Goal: Task Accomplishment & Management: Complete application form

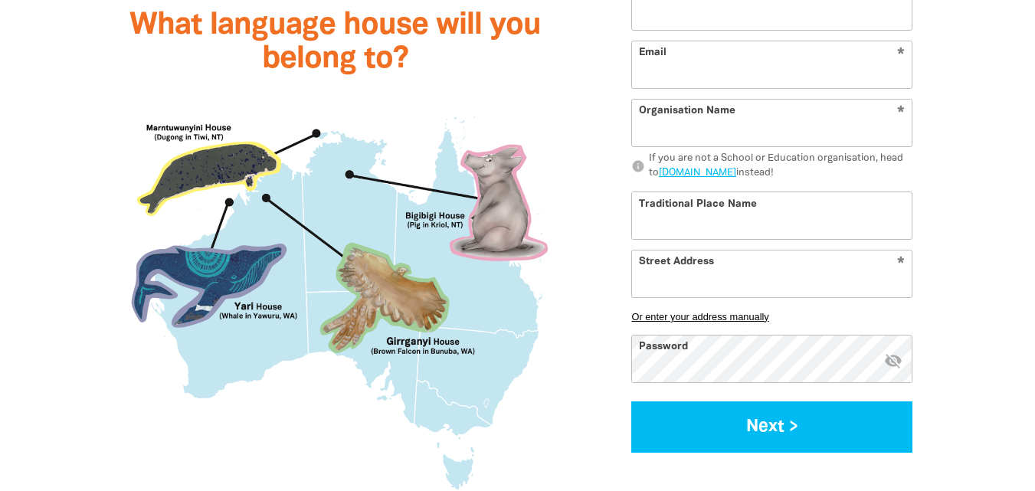
scroll to position [1373, 0]
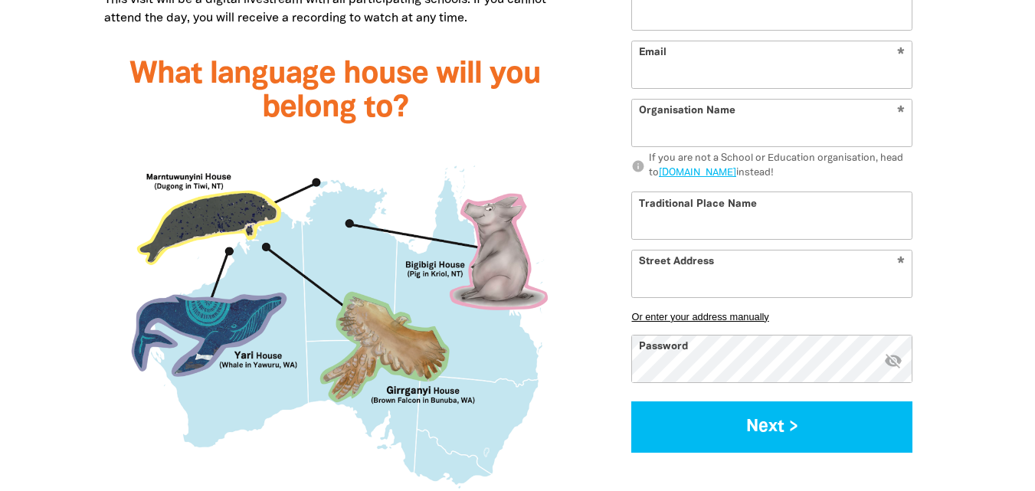
click at [819, 6] on input "Last Name" at bounding box center [772, 6] width 280 height 47
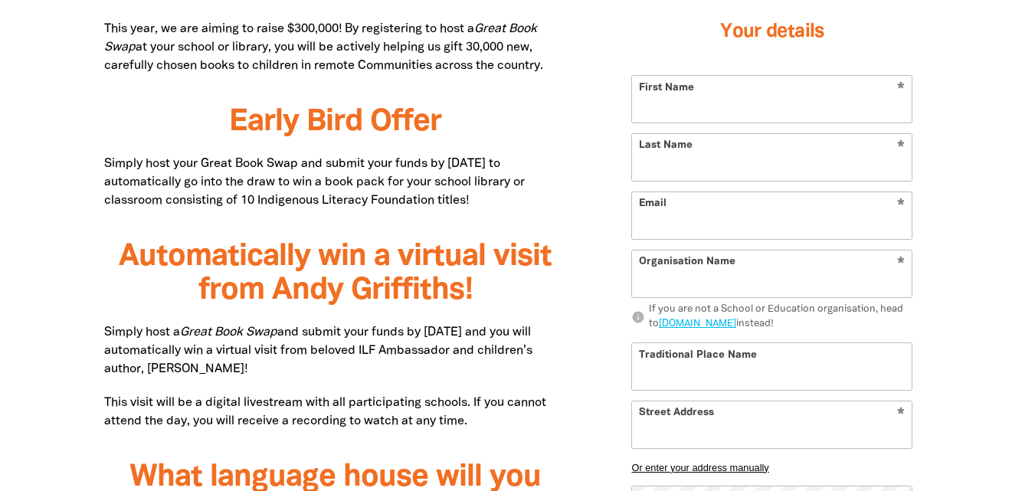
scroll to position [964, 0]
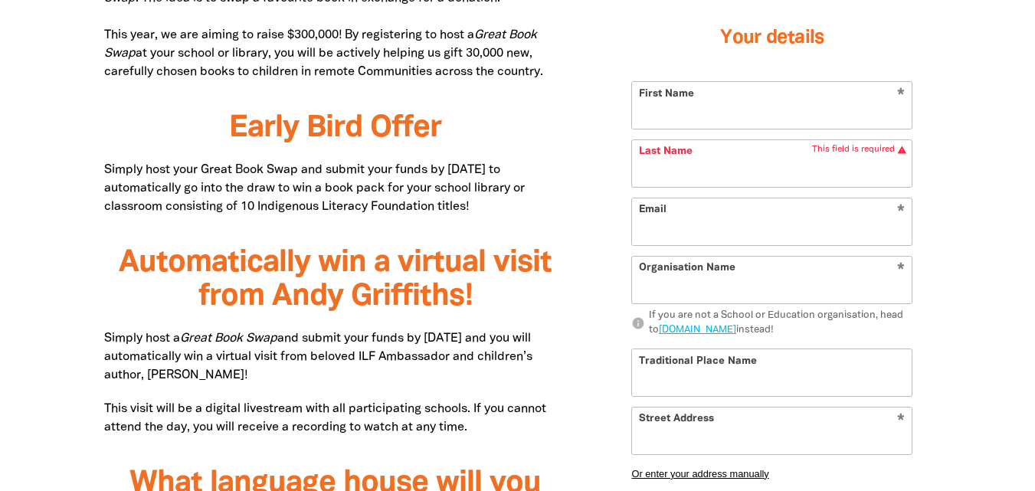
click at [811, 281] on input "Organisation Name" at bounding box center [772, 280] width 280 height 47
type input "Guardian Childcare and Education"
type input "[PERSON_NAME]"
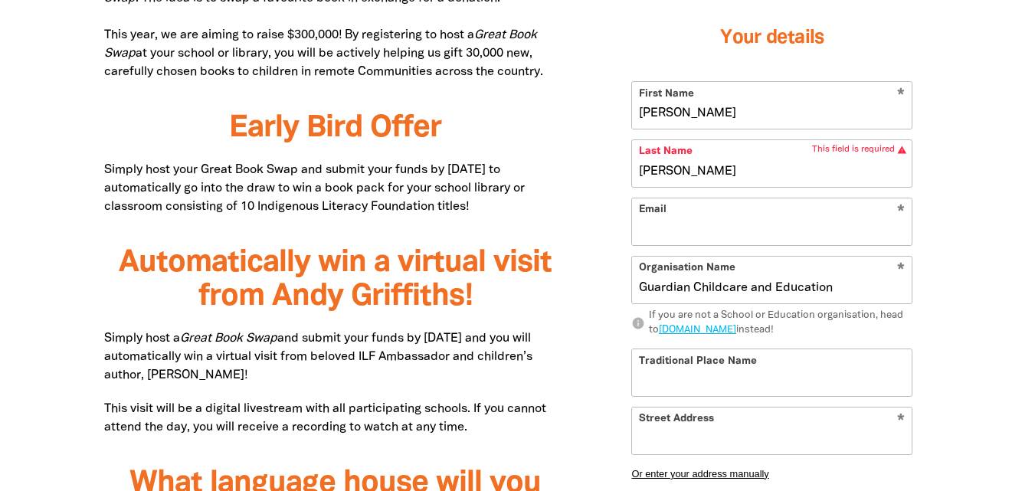
type input "[EMAIL_ADDRESS][DOMAIN_NAME]"
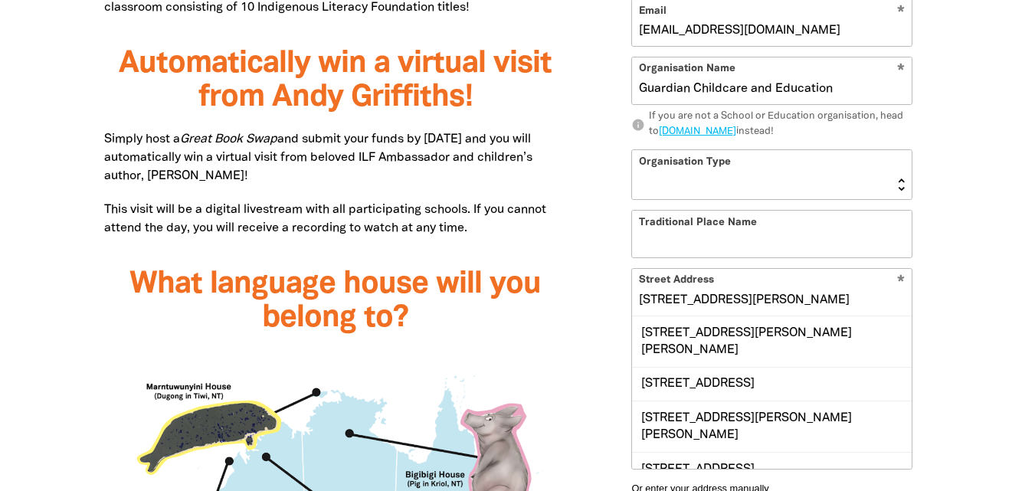
scroll to position [1173, 0]
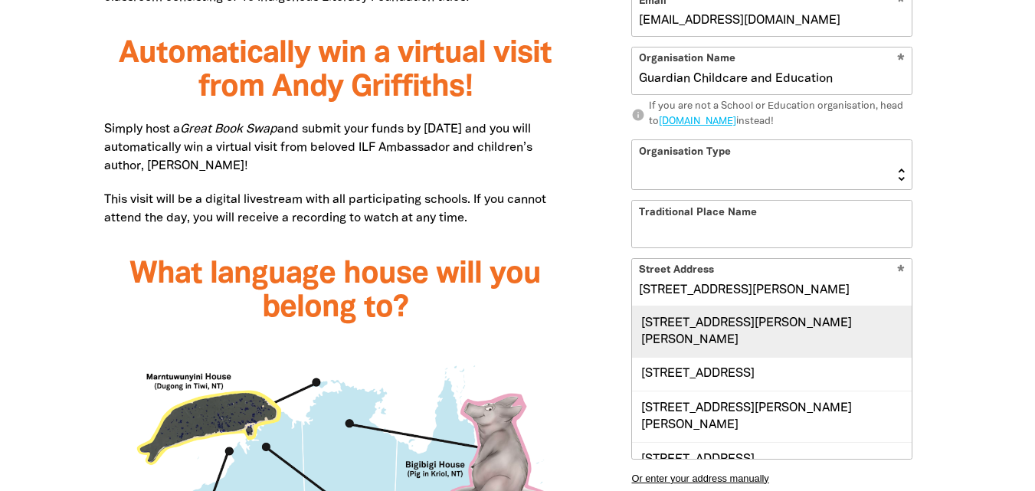
click at [831, 319] on div "[STREET_ADDRESS][PERSON_NAME][PERSON_NAME]" at bounding box center [772, 332] width 280 height 51
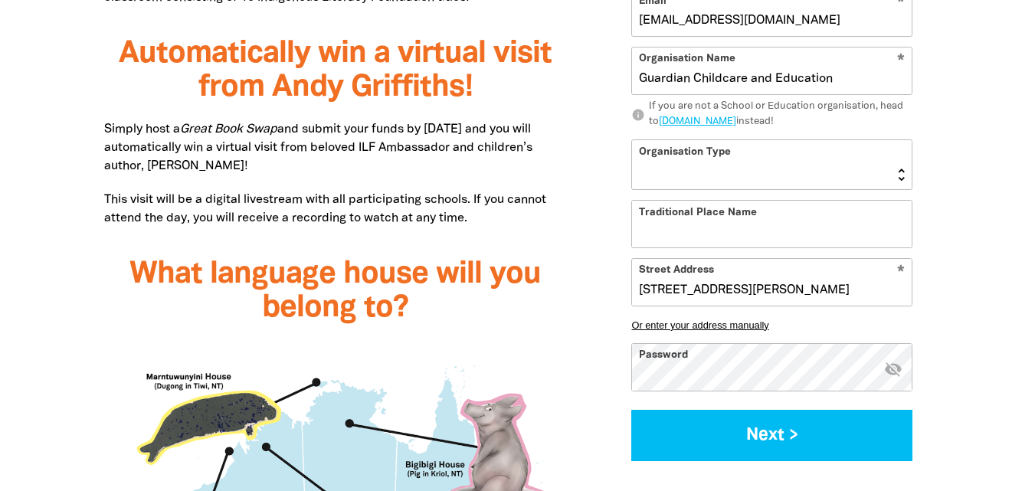
type input "[STREET_ADDRESS][PERSON_NAME][PERSON_NAME]"
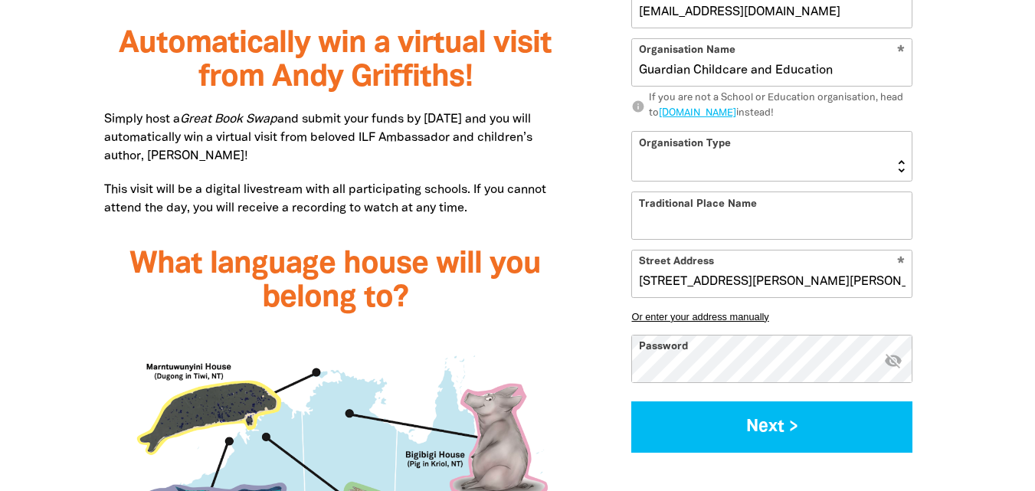
scroll to position [1143, 0]
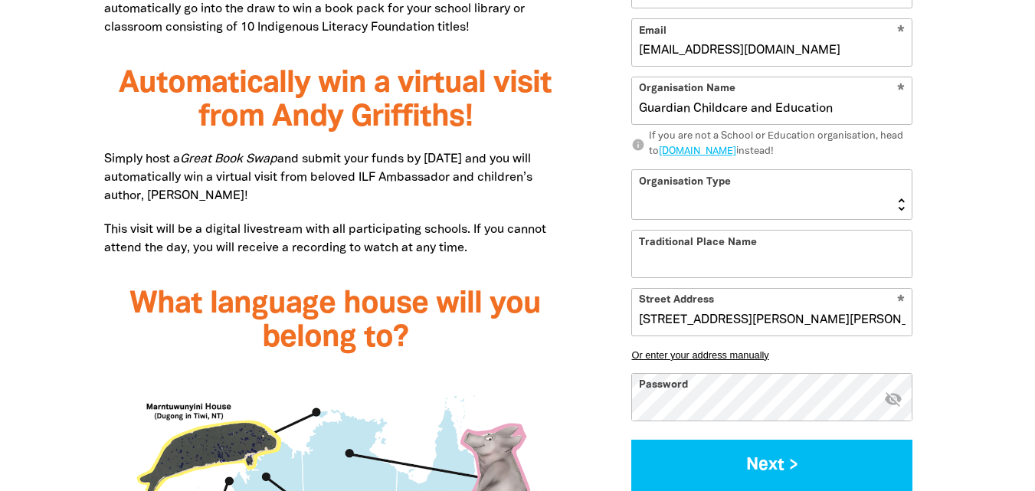
drag, startPoint x: 838, startPoint y: 51, endPoint x: 627, endPoint y: 34, distance: 211.4
click at [627, 34] on div "Your details * First Name [PERSON_NAME] * Last Name [PERSON_NAME] * Email [EMAI…" at bounding box center [772, 160] width 318 height 700
type input "P"
type input "[EMAIL_ADDRESS][DOMAIN_NAME]"
click at [903, 200] on select "[GEOGRAPHIC_DATA] K-12 University or [GEOGRAPHIC_DATA]" at bounding box center [772, 194] width 280 height 49
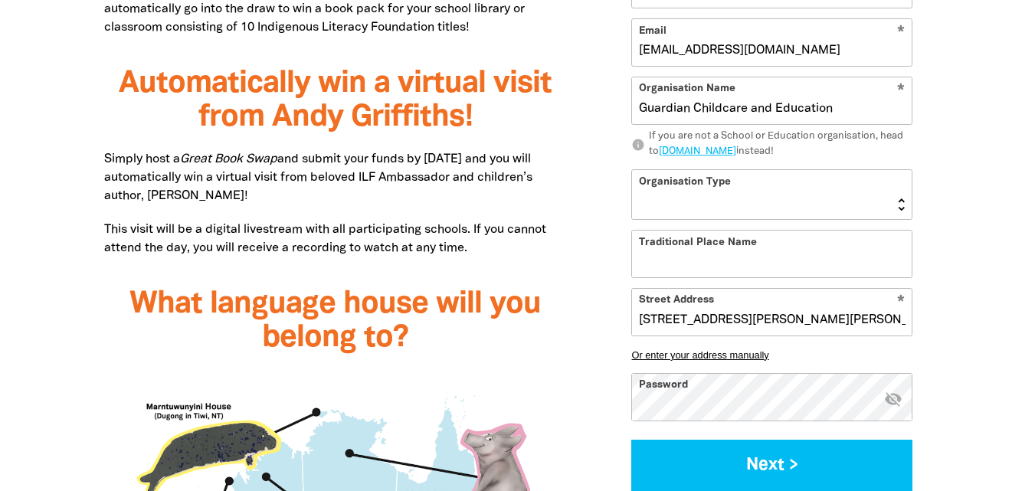
select select "early-learning"
click at [632, 170] on select "[GEOGRAPHIC_DATA] K-12 University or [GEOGRAPHIC_DATA]" at bounding box center [772, 194] width 280 height 49
click at [717, 254] on input "Traditional Place Name" at bounding box center [772, 254] width 280 height 47
type input "Naarm"
click at [632, 440] on button "Next >" at bounding box center [772, 465] width 281 height 51
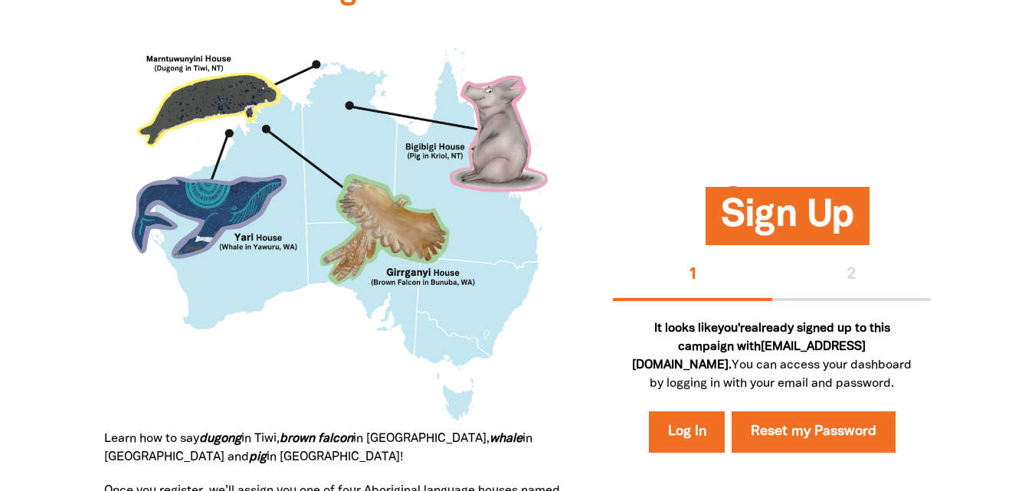
scroll to position [1571, 0]
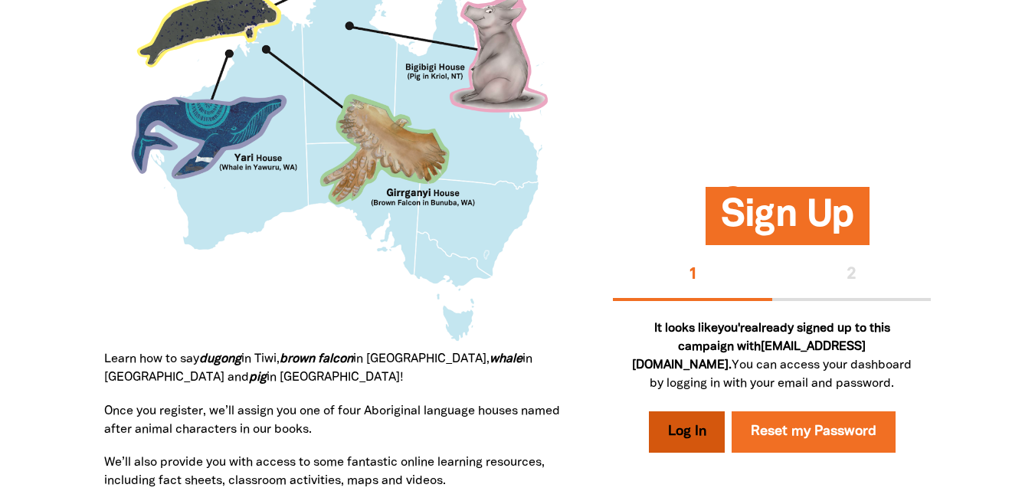
click at [694, 435] on link "Log In" at bounding box center [687, 432] width 77 height 41
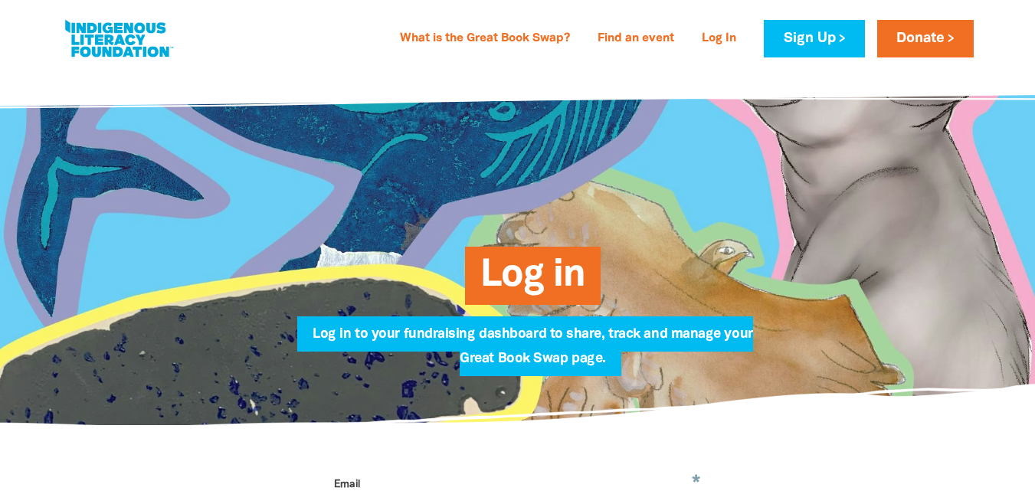
type input "[EMAIL_ADDRESS][DOMAIN_NAME]"
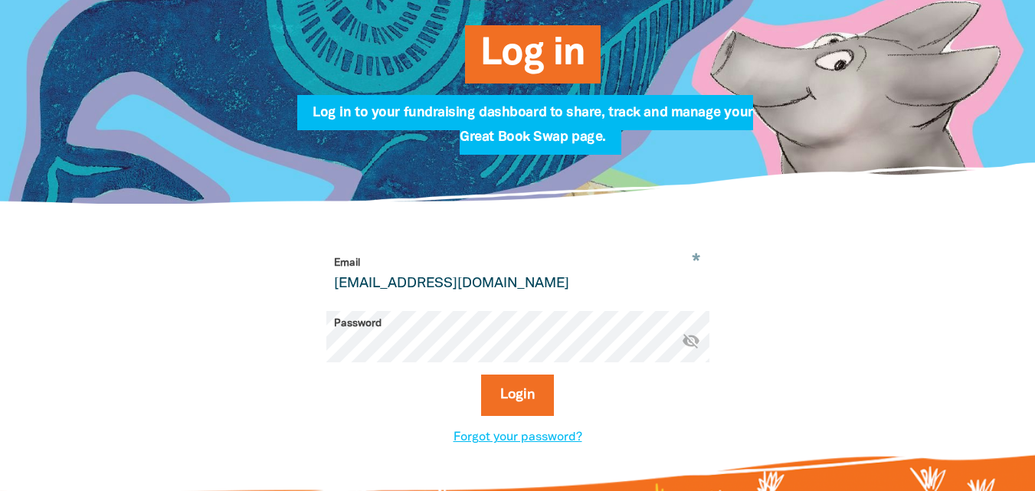
scroll to position [228, 0]
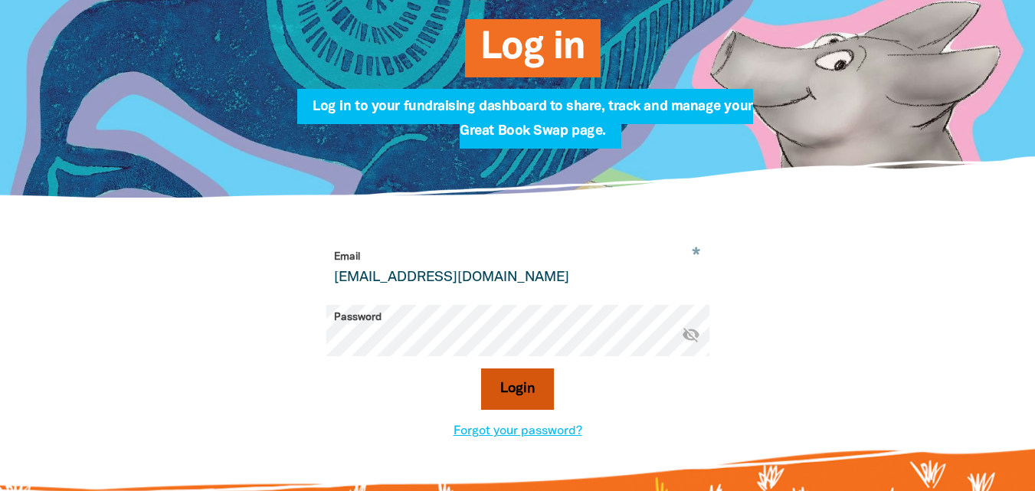
click at [518, 386] on button "Login" at bounding box center [517, 389] width 73 height 41
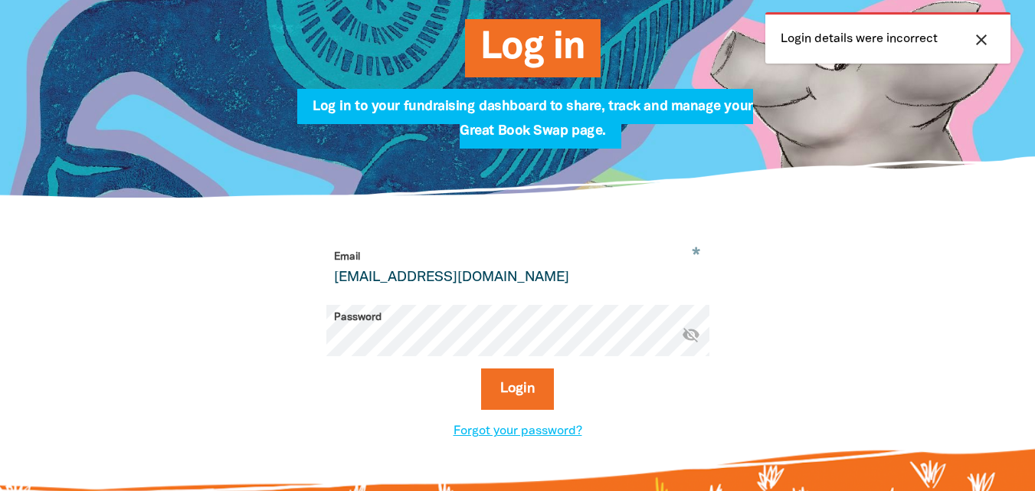
click at [693, 341] on icon "visibility_off" at bounding box center [691, 335] width 18 height 18
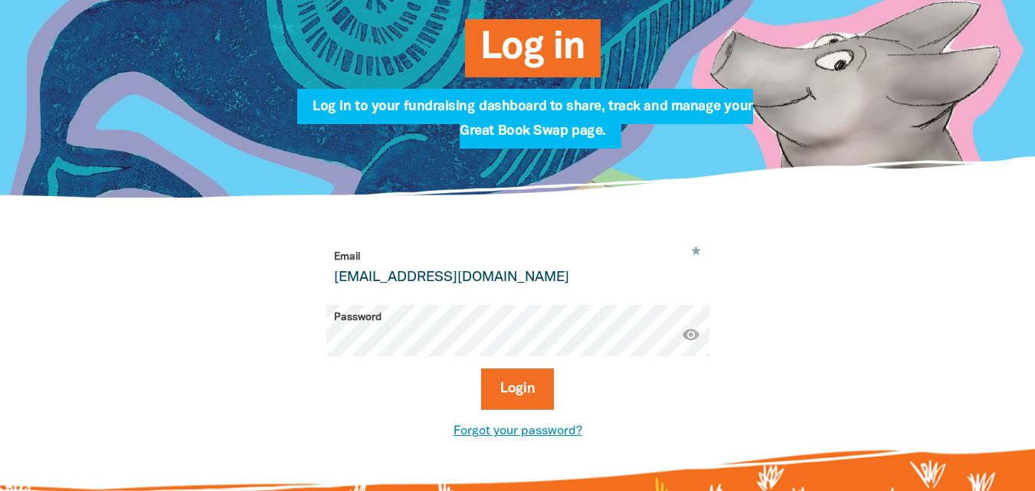
click at [535, 430] on link "Forgot your password?" at bounding box center [518, 431] width 129 height 11
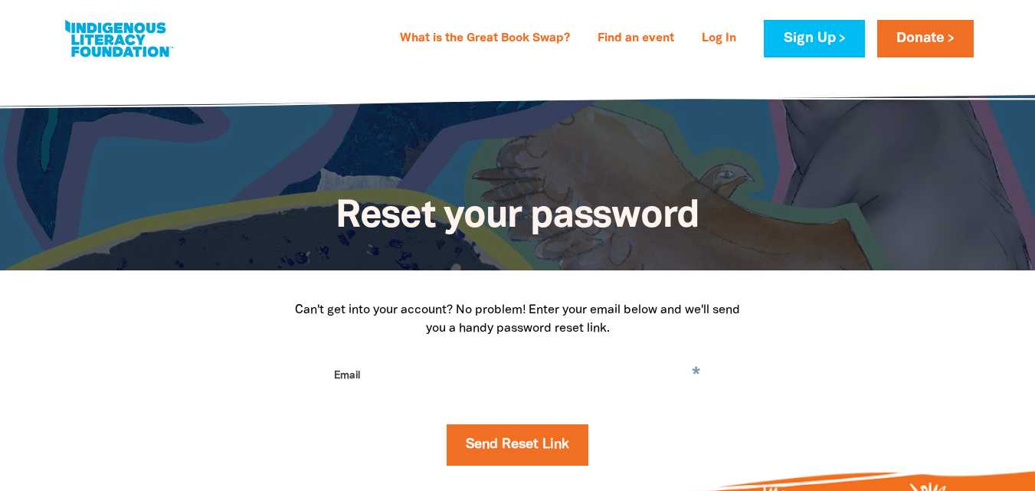
click at [405, 382] on input "Email" at bounding box center [517, 387] width 383 height 48
type input "[EMAIL_ADDRESS][DOMAIN_NAME]"
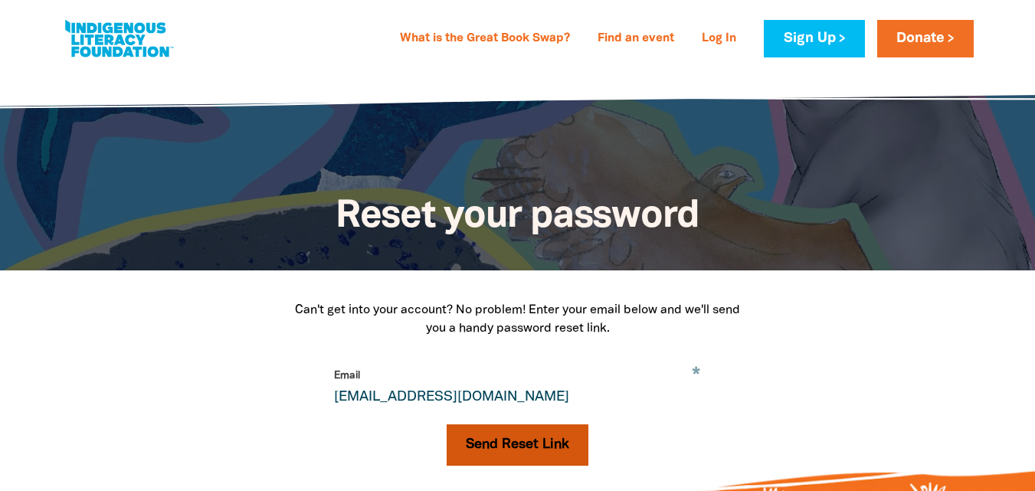
click at [528, 450] on button "Send Reset Link" at bounding box center [518, 445] width 142 height 41
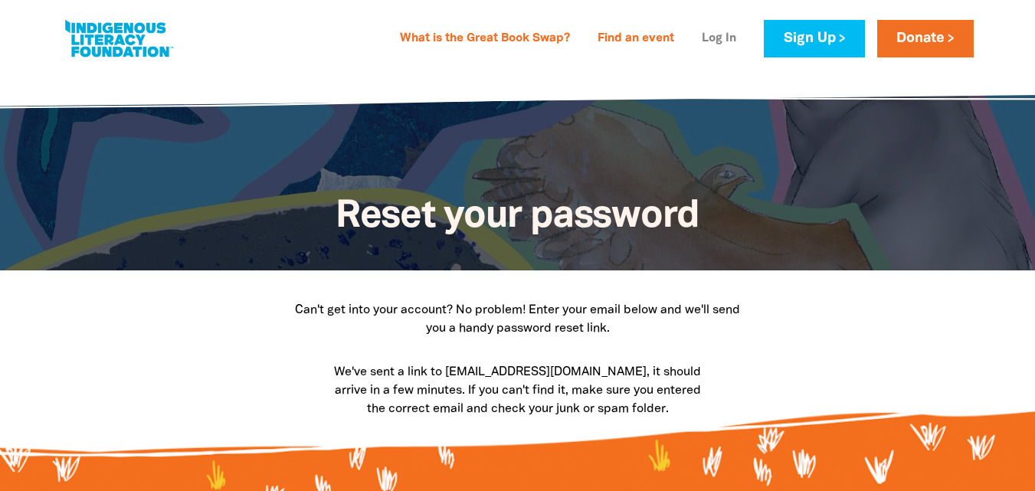
click at [714, 37] on link "Log In" at bounding box center [719, 39] width 53 height 25
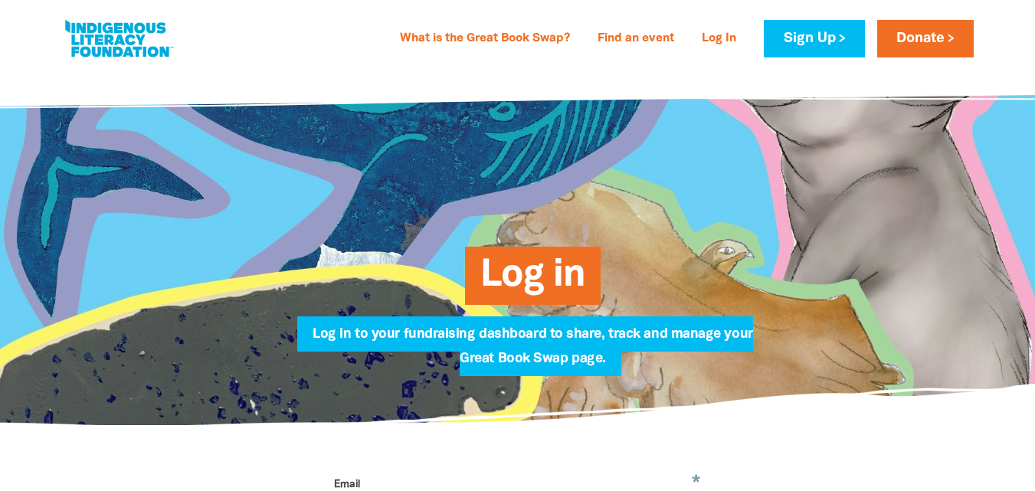
type input "[EMAIL_ADDRESS][DOMAIN_NAME]"
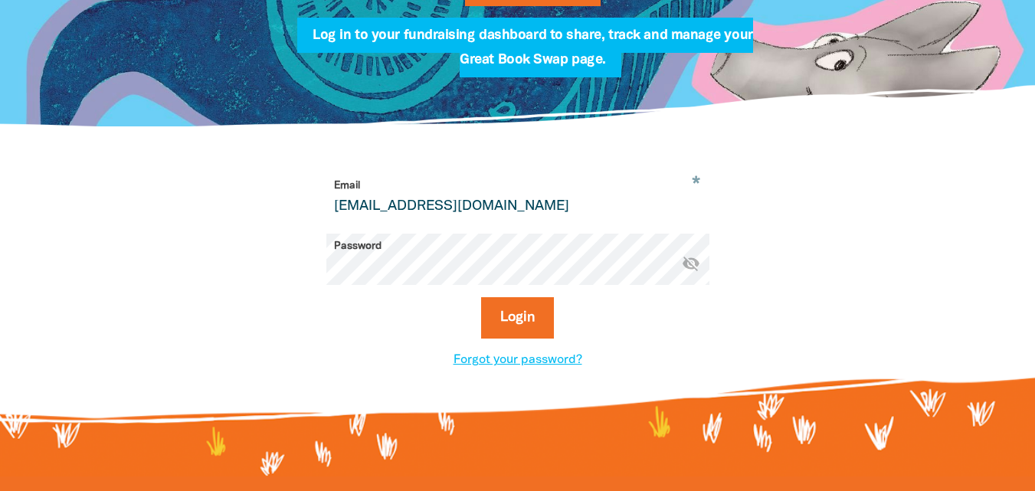
scroll to position [304, 0]
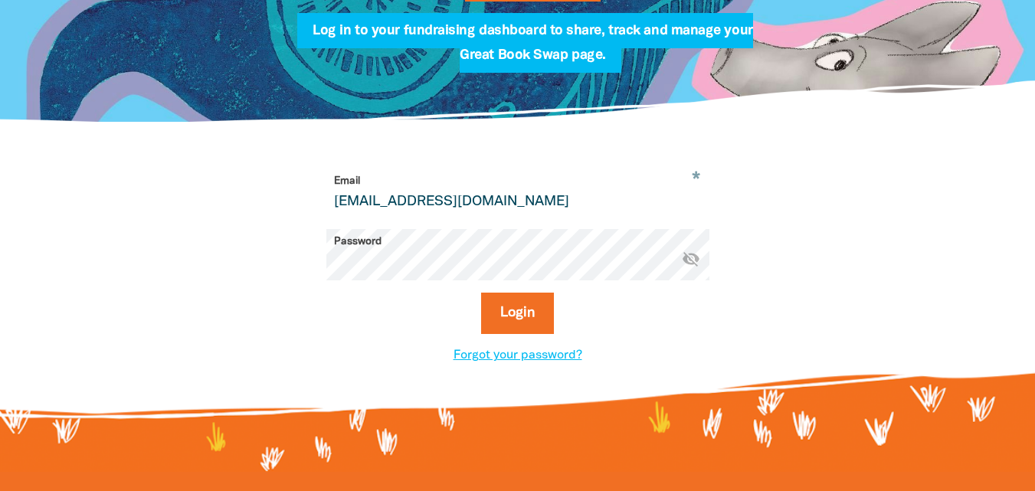
click at [691, 262] on icon "visibility_off" at bounding box center [691, 259] width 18 height 18
drag, startPoint x: 679, startPoint y: 300, endPoint x: 557, endPoint y: 292, distance: 122.1
click at [557, 292] on form "* Email [EMAIL_ADDRESS][DOMAIN_NAME] Password * visibility Login" at bounding box center [517, 258] width 383 height 178
click at [525, 309] on button "Login" at bounding box center [517, 313] width 73 height 41
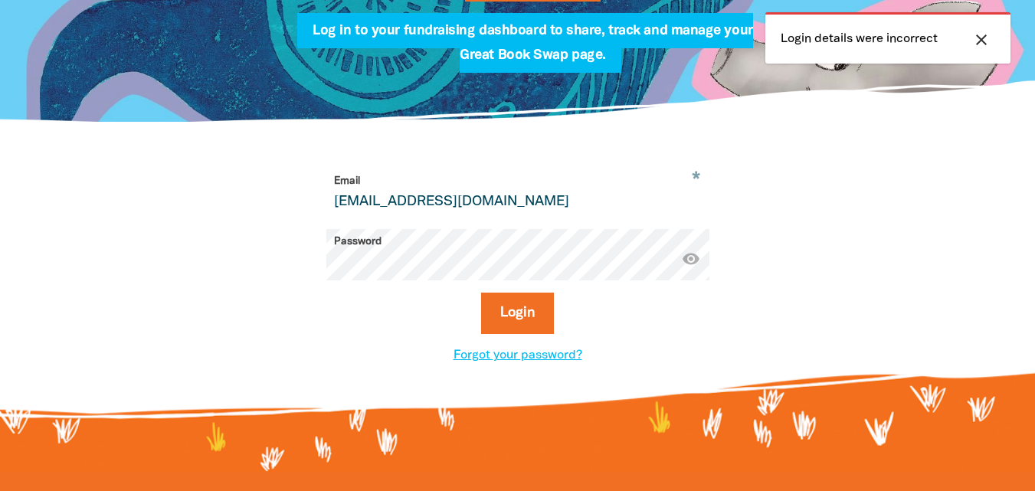
click at [985, 40] on icon "close" at bounding box center [982, 40] width 18 height 18
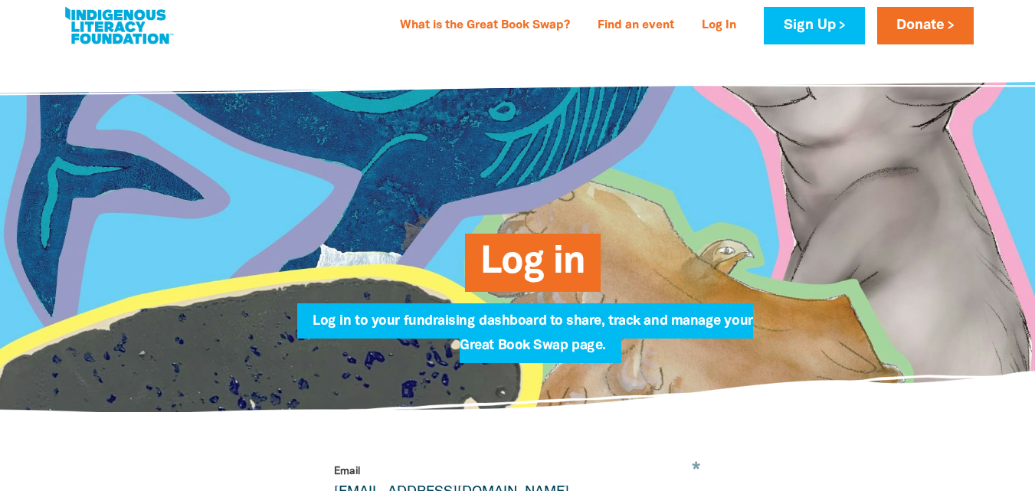
scroll to position [0, 0]
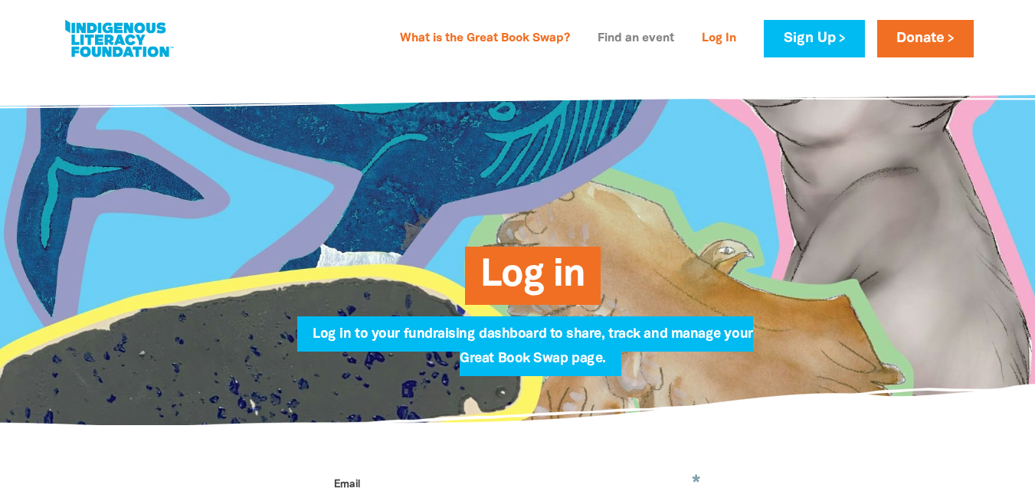
click at [634, 41] on link "Find an event" at bounding box center [636, 39] width 95 height 25
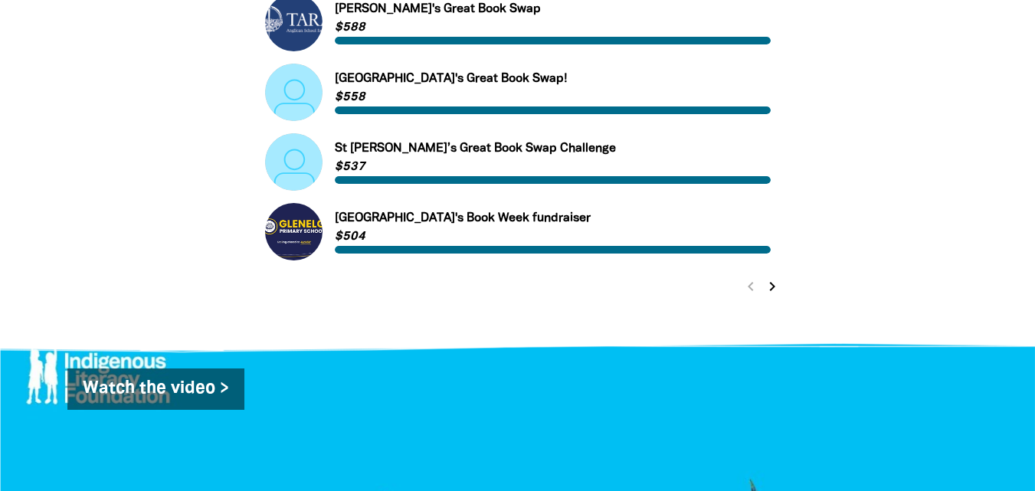
scroll to position [873, 0]
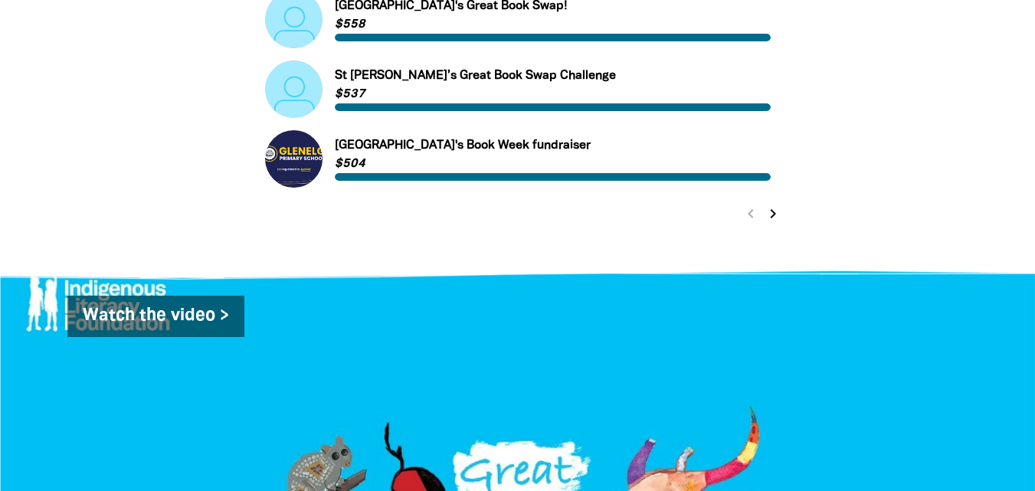
click at [773, 215] on icon "chevron_right" at bounding box center [773, 214] width 18 height 18
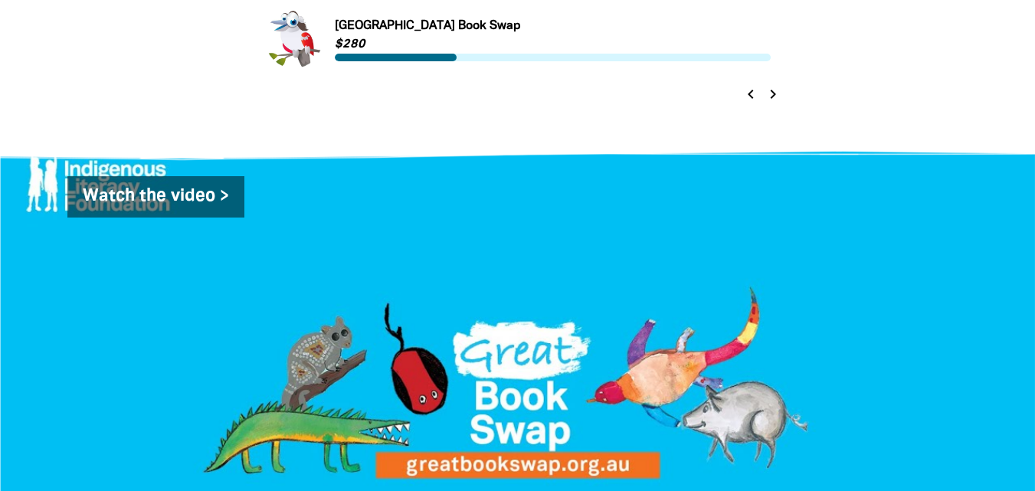
scroll to position [974, 0]
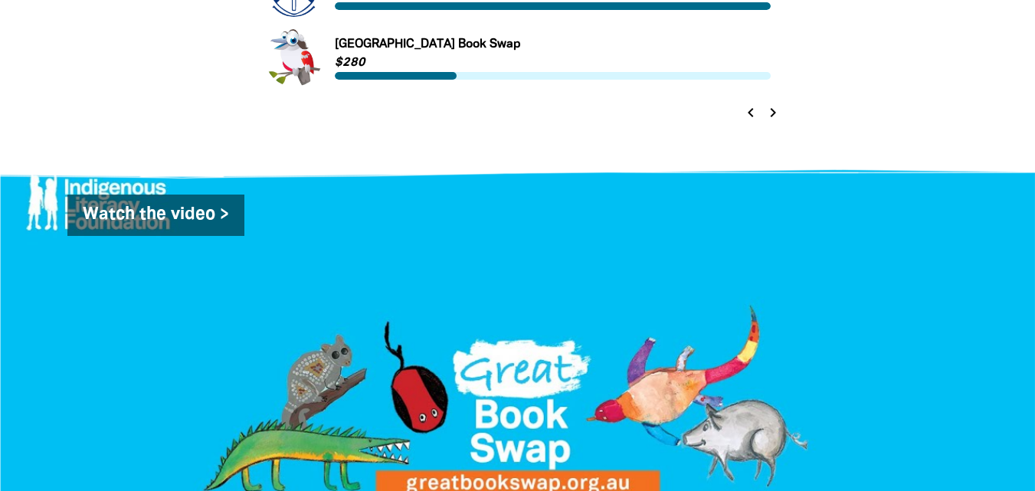
click at [774, 111] on icon "chevron_right" at bounding box center [773, 112] width 18 height 18
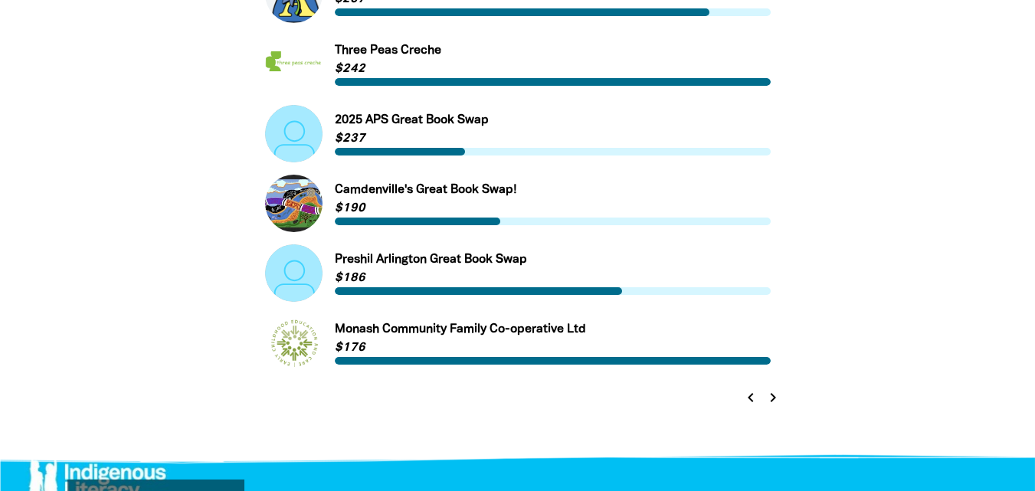
scroll to position [715, 0]
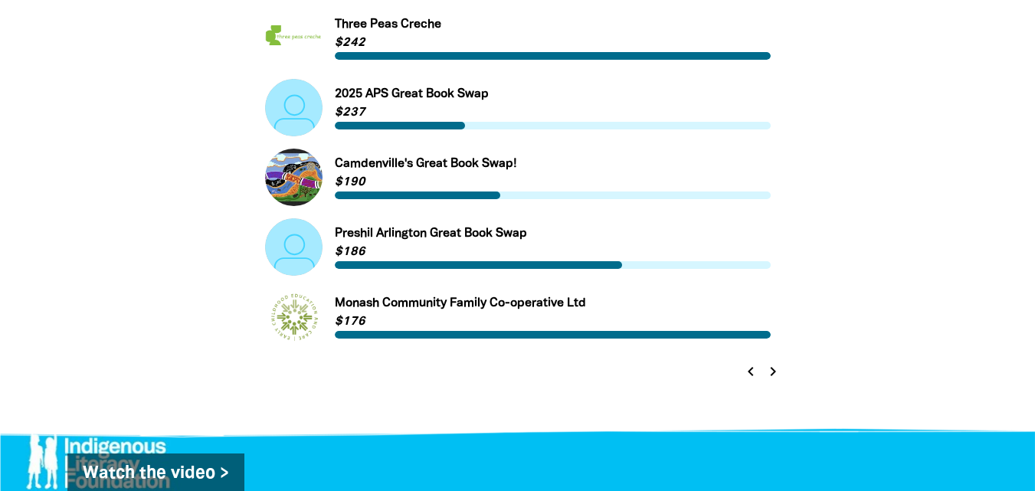
click at [772, 373] on icon "chevron_right" at bounding box center [773, 372] width 18 height 18
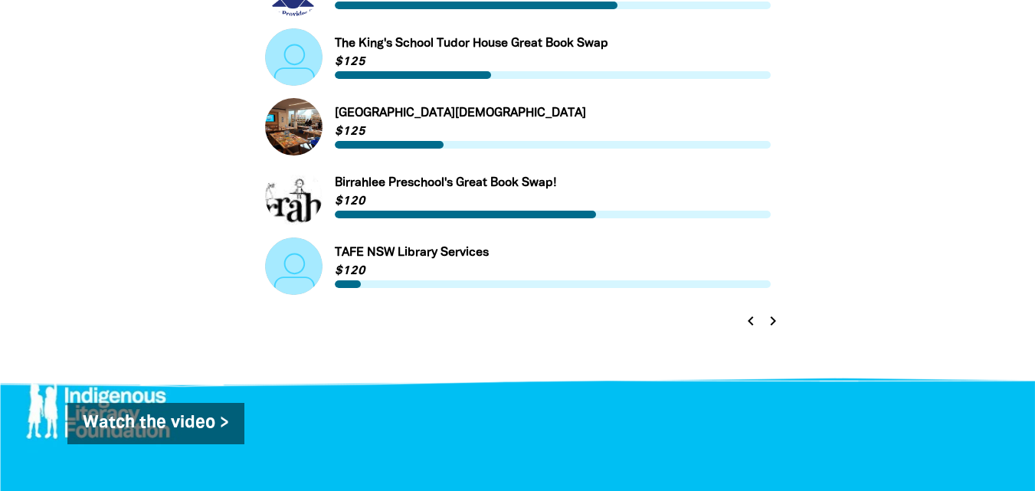
scroll to position [0, 0]
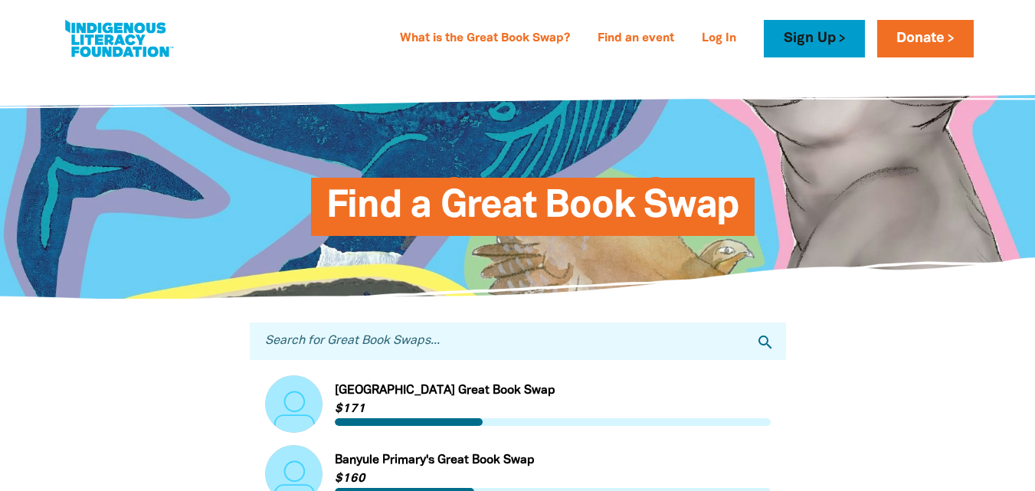
click at [819, 43] on link "Sign Up" at bounding box center [814, 39] width 100 height 38
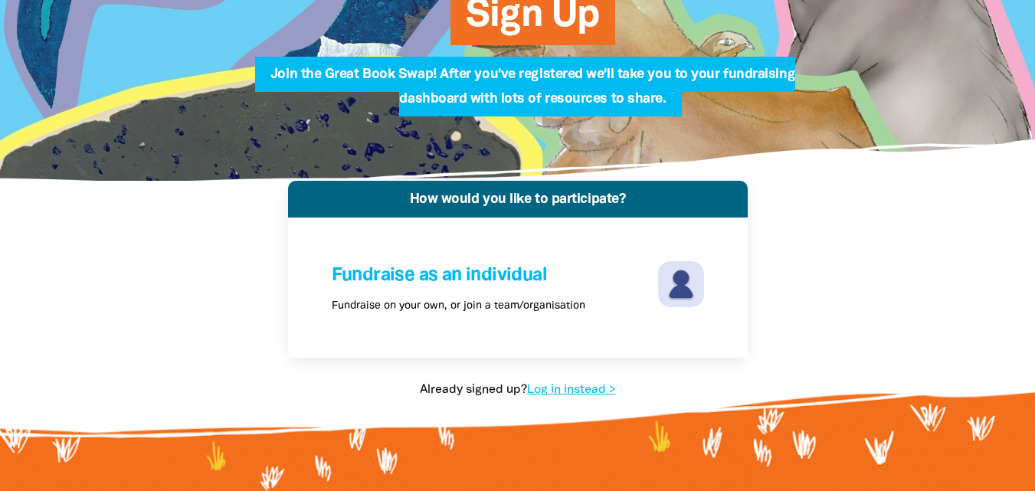
scroll to position [181, 0]
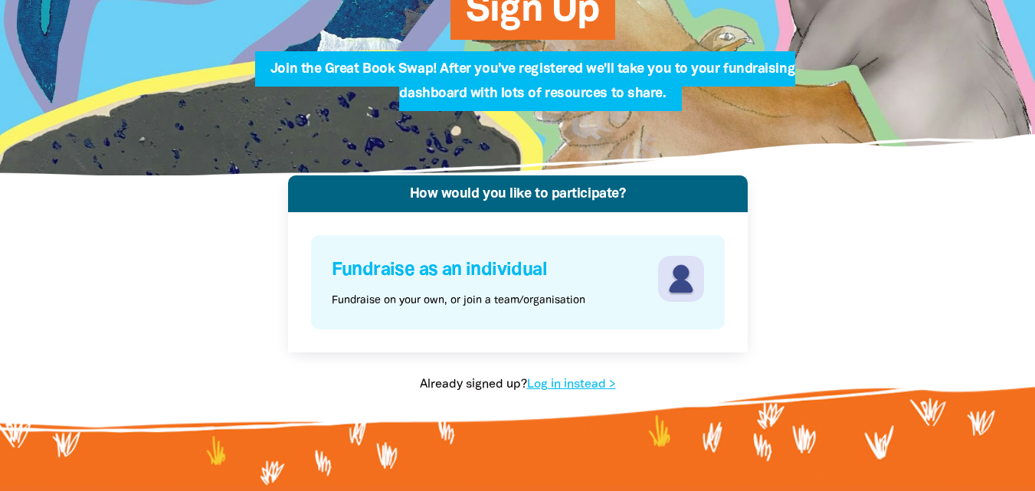
click at [514, 291] on div "Fundraise as an individual Fundraise on your own, or join a team/organisation" at bounding box center [493, 282] width 323 height 53
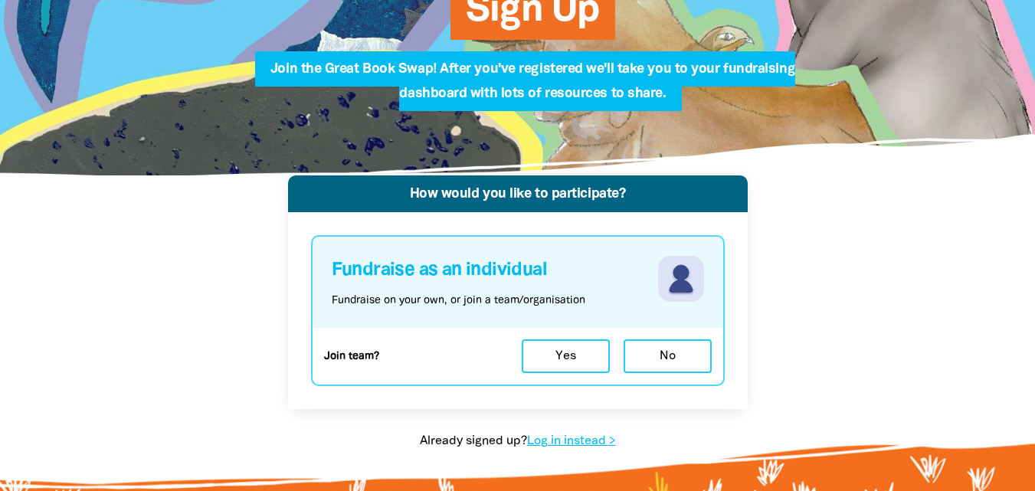
click at [901, 340] on div "How would you like to participate? Fundraise as an individual Fundraise on your…" at bounding box center [518, 329] width 920 height 306
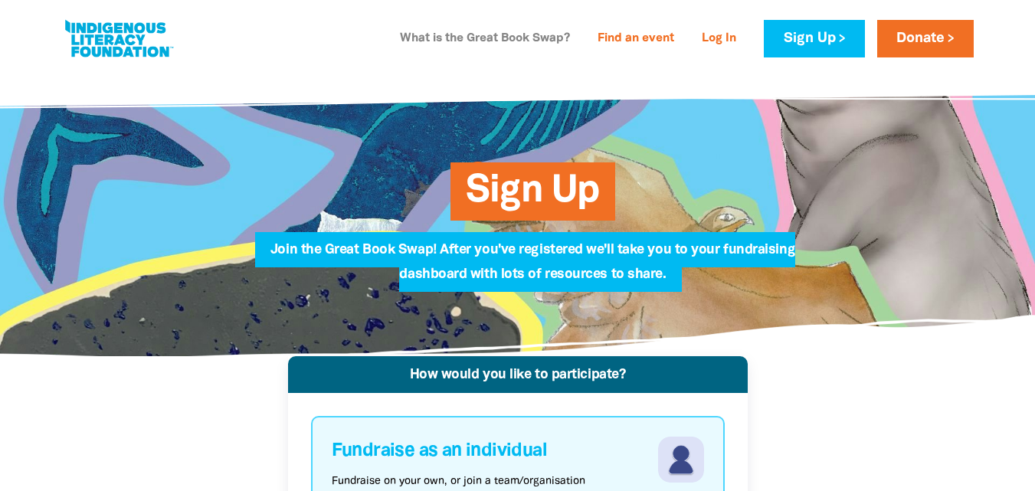
click at [528, 32] on link "What is the Great Book Swap?" at bounding box center [485, 39] width 189 height 25
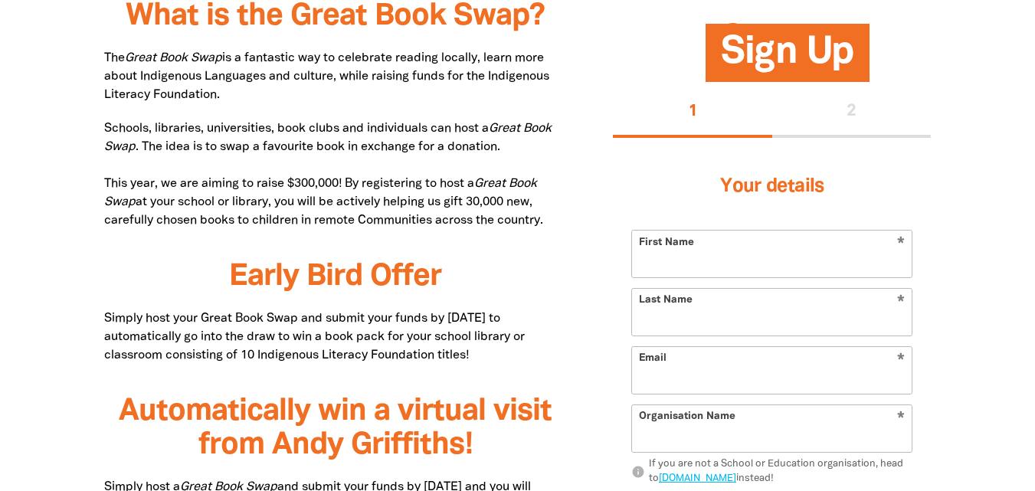
type input "[EMAIL_ADDRESS][DOMAIN_NAME]"
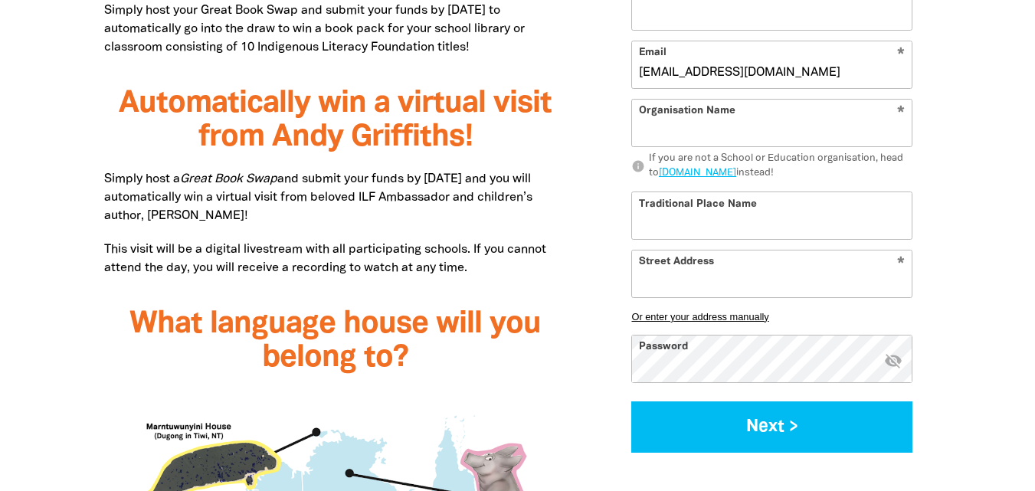
scroll to position [1134, 0]
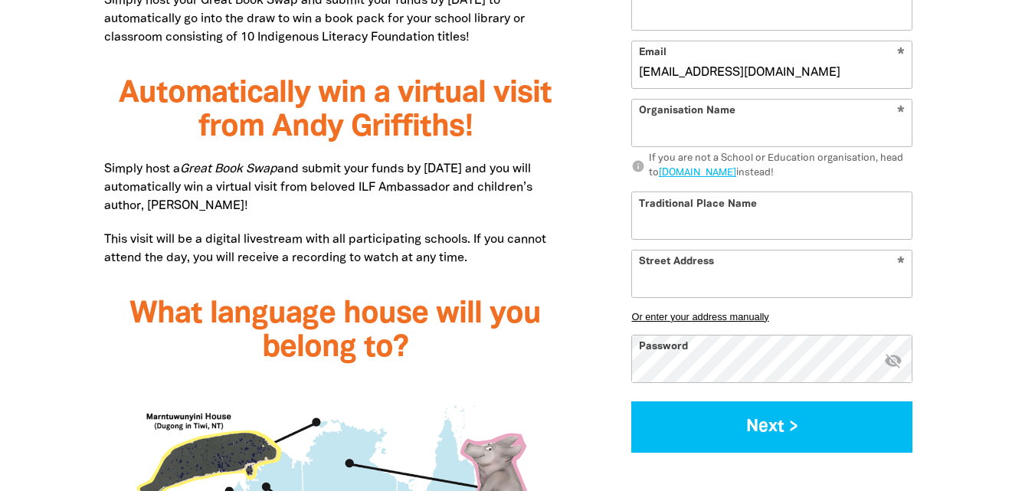
click at [892, 365] on icon "visibility_off" at bounding box center [893, 361] width 18 height 18
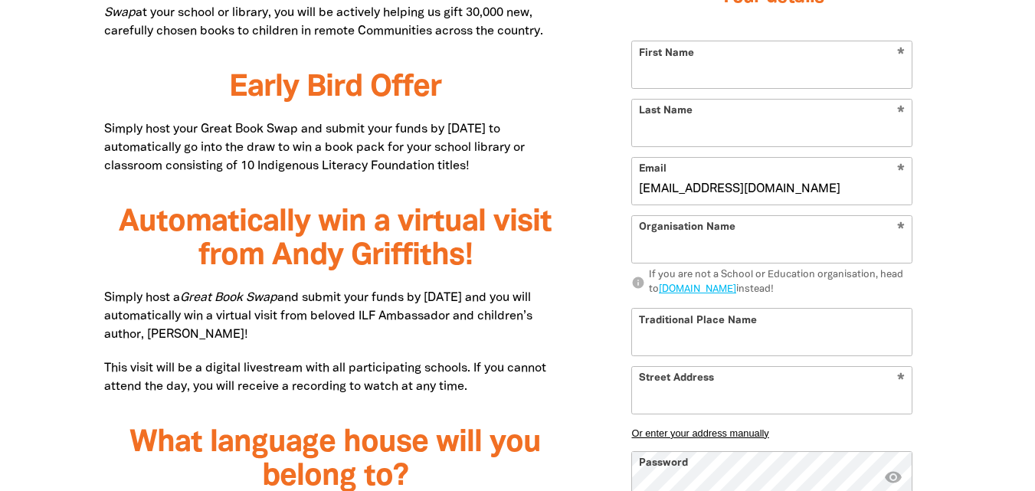
scroll to position [1045, 0]
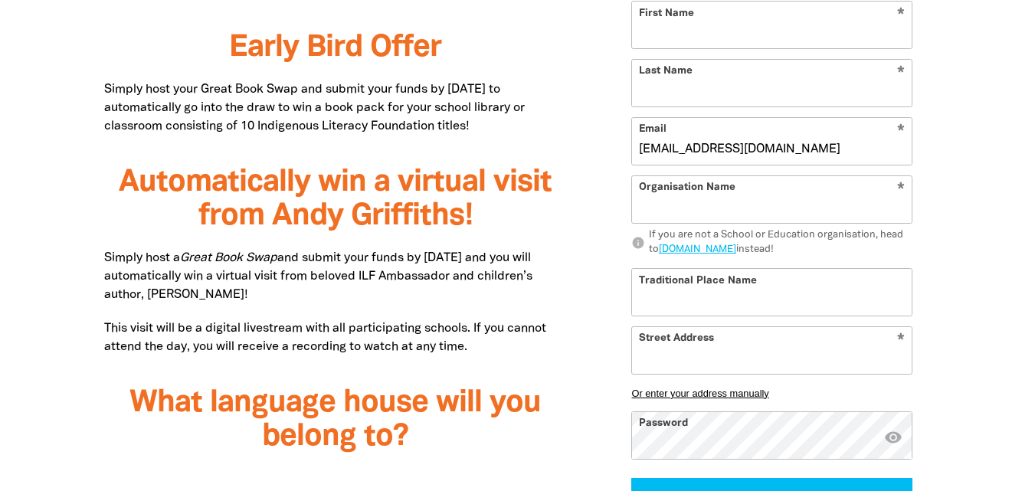
click at [748, 284] on input "Traditional Place Name" at bounding box center [772, 292] width 280 height 47
type input "Naarm"
click at [749, 352] on input "Street Address" at bounding box center [772, 350] width 280 height 47
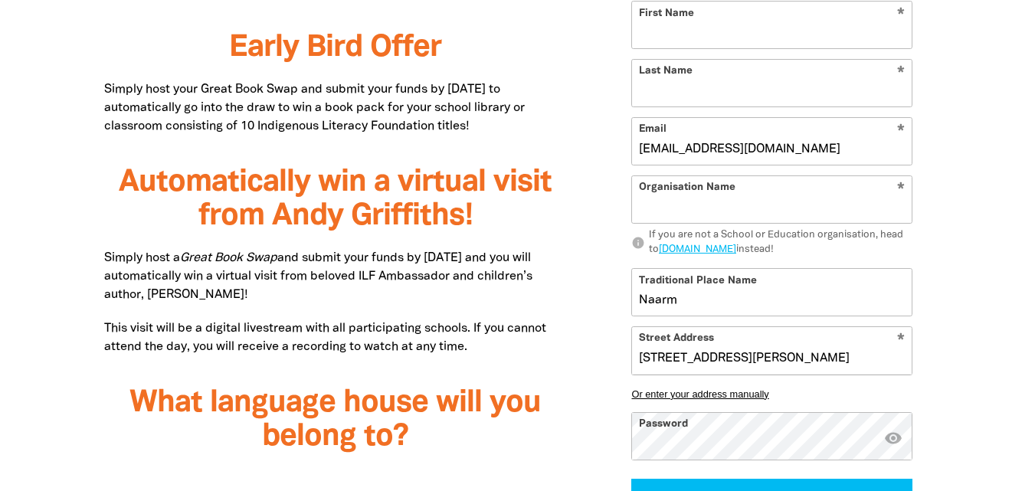
type input "[PERSON_NAME]"
type input "Guardian Childcare and Education"
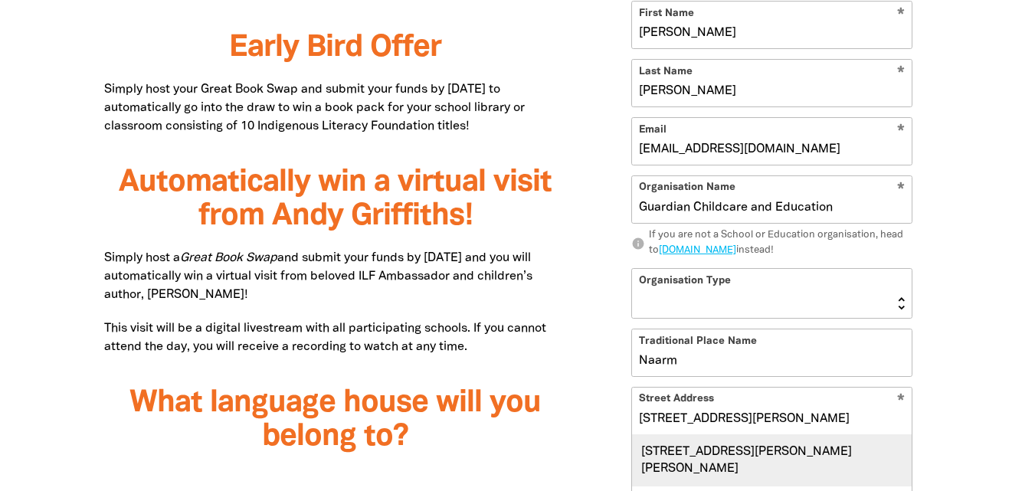
click at [745, 453] on div "[STREET_ADDRESS][PERSON_NAME][PERSON_NAME]" at bounding box center [772, 460] width 280 height 51
type input "[STREET_ADDRESS][PERSON_NAME][PERSON_NAME]"
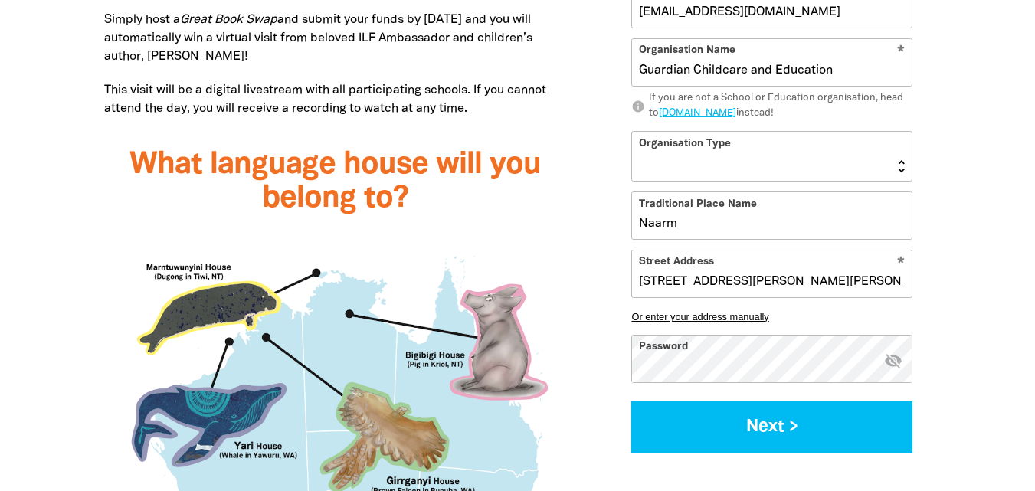
scroll to position [1303, 0]
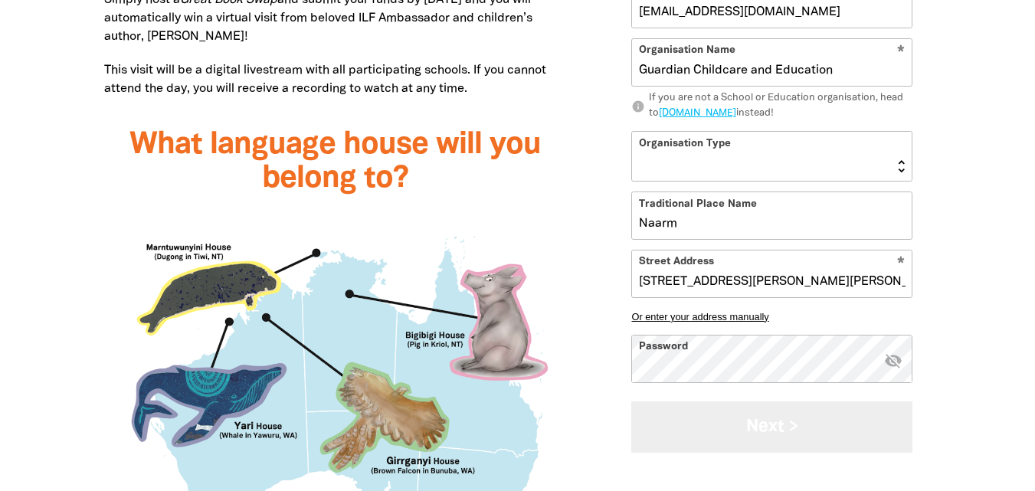
click at [800, 425] on button "Next >" at bounding box center [772, 427] width 281 height 51
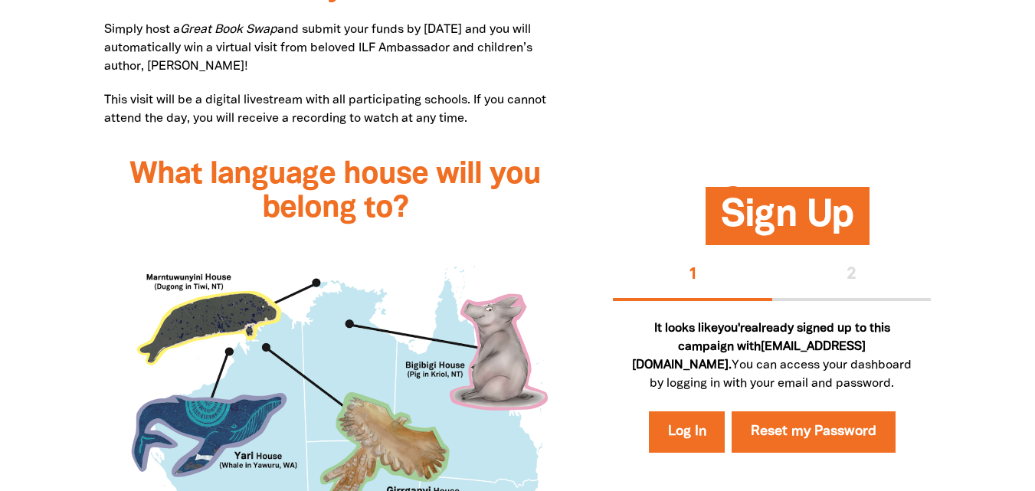
scroll to position [1263, 0]
